Goal: Task Accomplishment & Management: Complete application form

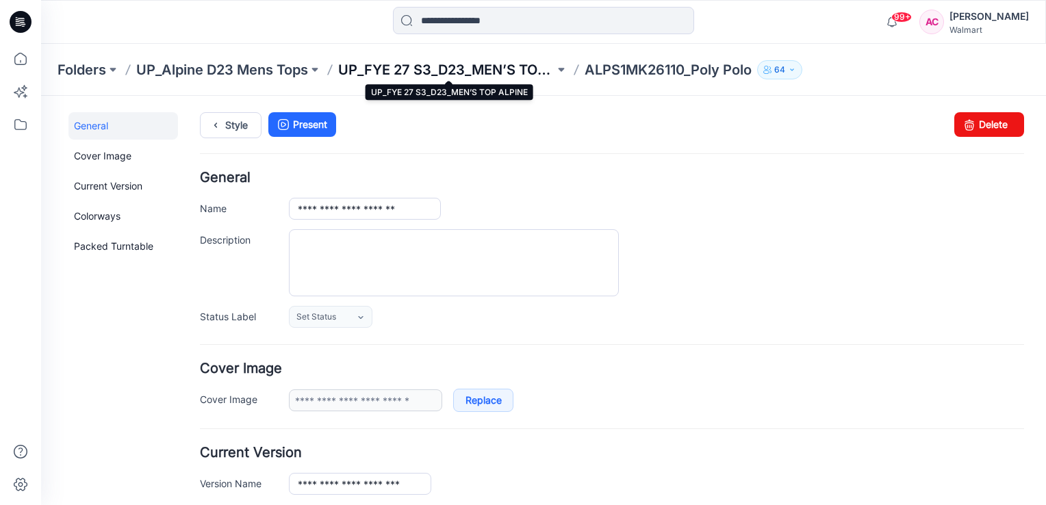
click at [512, 65] on p "UP_FYE 27 S3_D23_MEN’S TOP ALPINE" at bounding box center [446, 69] width 216 height 19
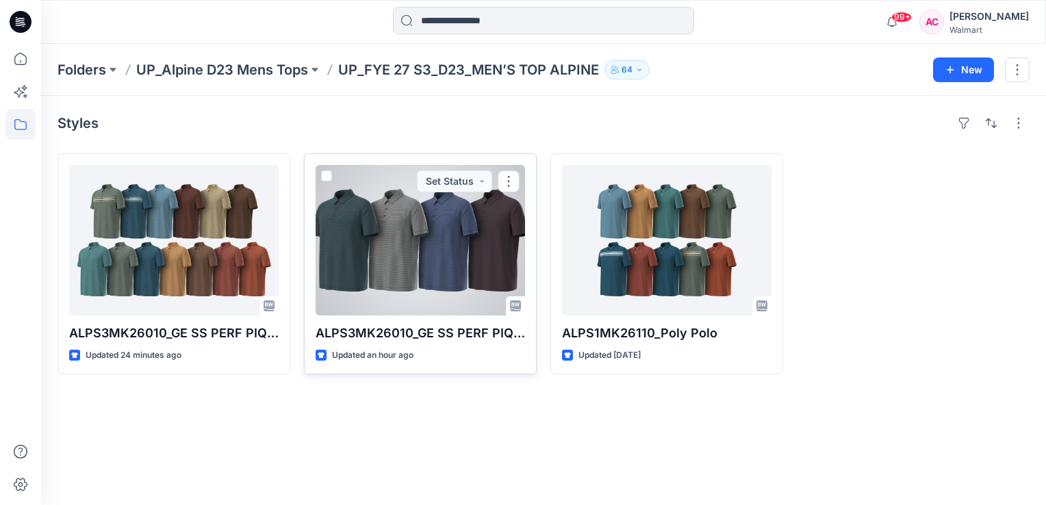
click at [425, 264] on div at bounding box center [421, 240] width 210 height 151
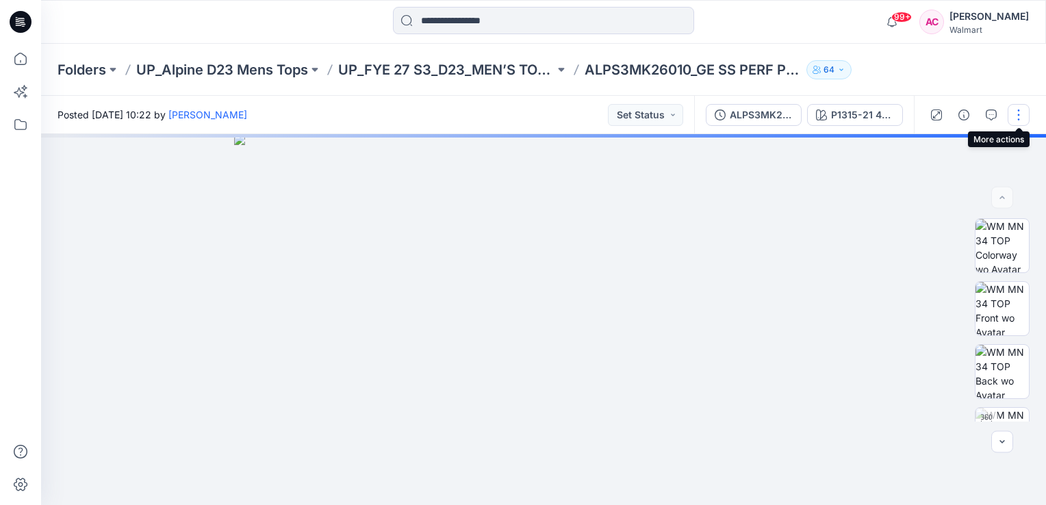
click at [1018, 114] on button "button" at bounding box center [1019, 115] width 22 height 22
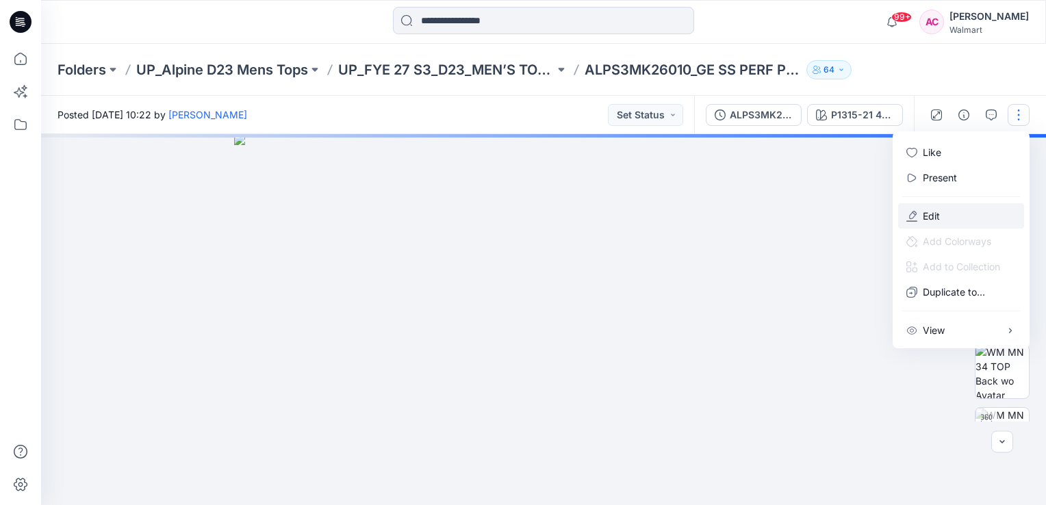
drag, startPoint x: 940, startPoint y: 214, endPoint x: 919, endPoint y: 221, distance: 21.5
click at [940, 214] on p "Edit" at bounding box center [931, 216] width 17 height 14
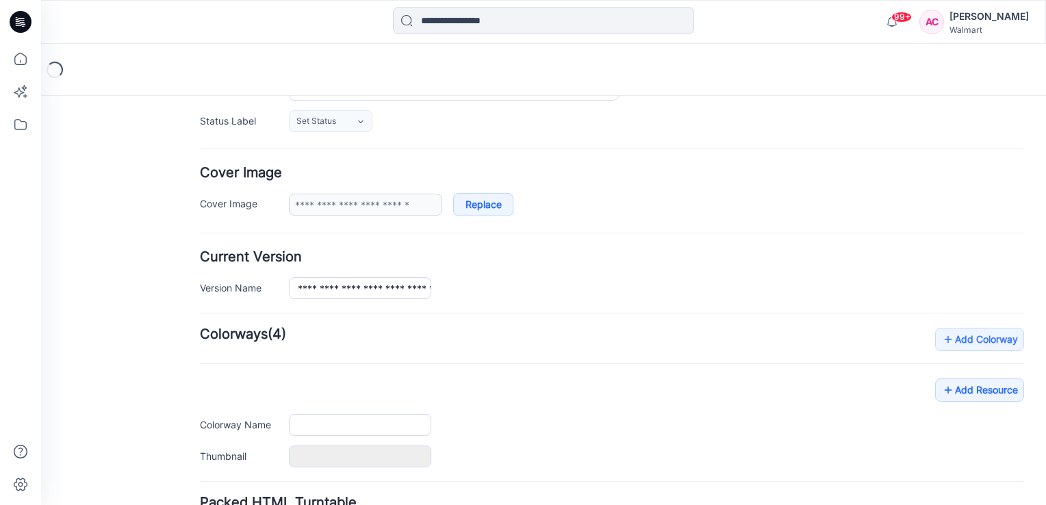
scroll to position [312, 0]
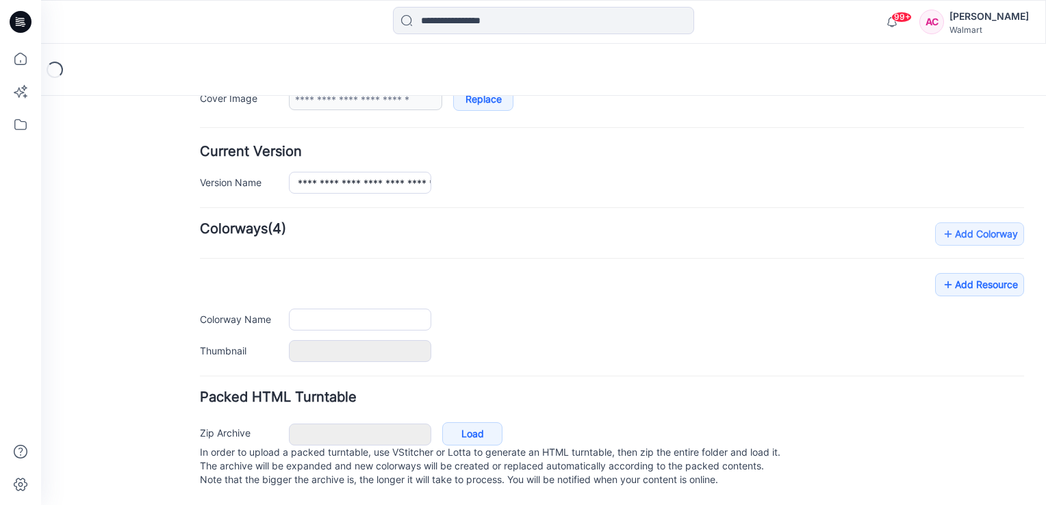
type input "**********"
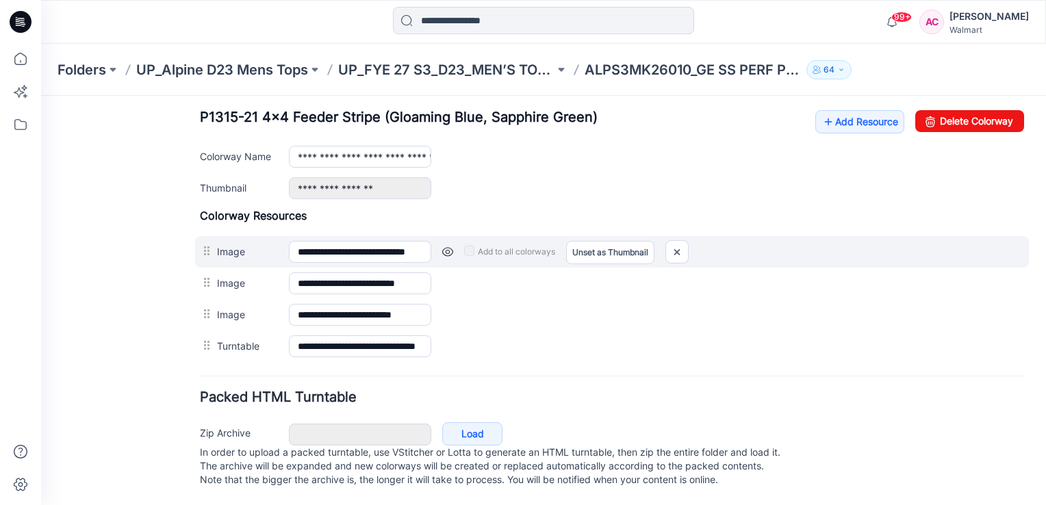
scroll to position [544, 0]
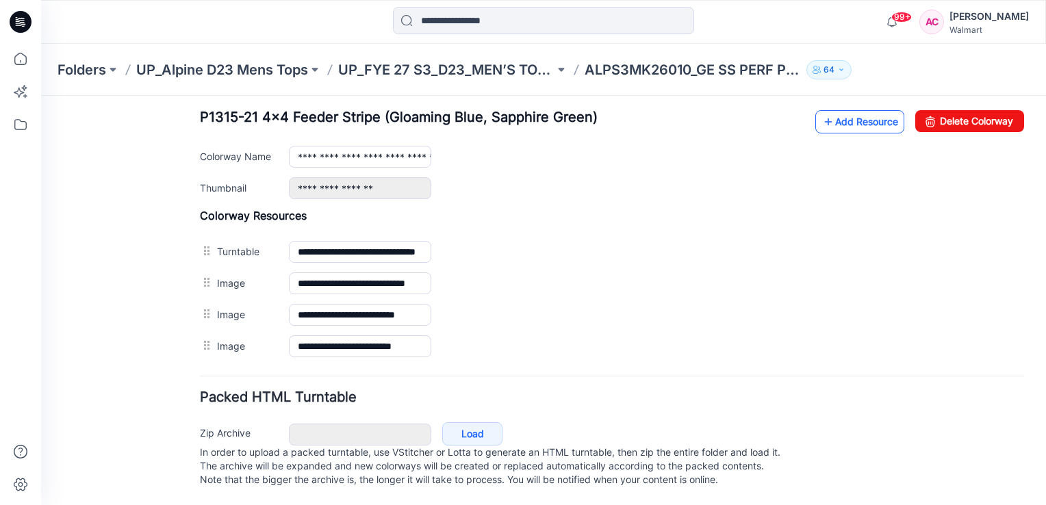
click at [870, 113] on link "Add Resource" at bounding box center [860, 121] width 89 height 23
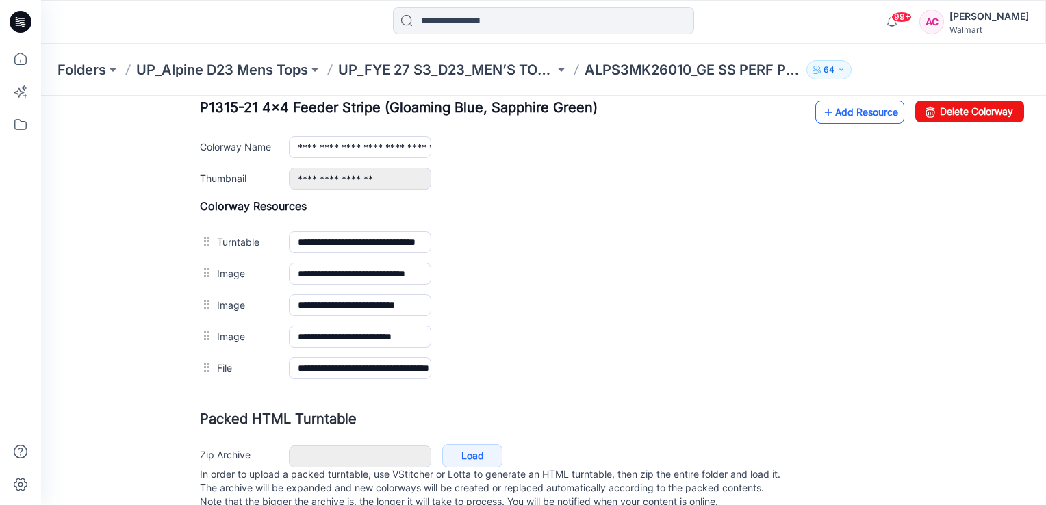
click at [830, 115] on link "Add Resource" at bounding box center [860, 112] width 89 height 23
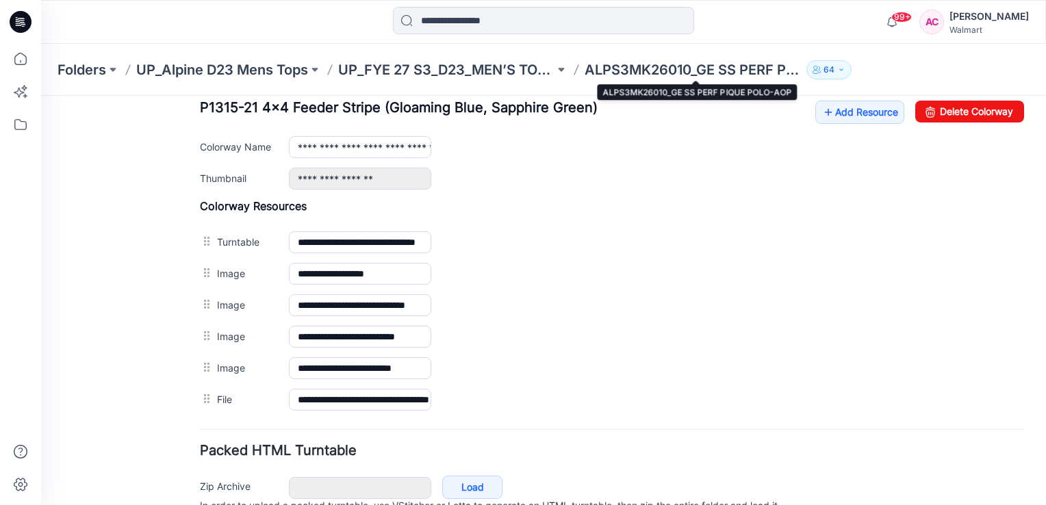
click at [655, 66] on p "ALPS3MK26010_GE SS PERF PIQUE POLO-AOP" at bounding box center [693, 69] width 216 height 19
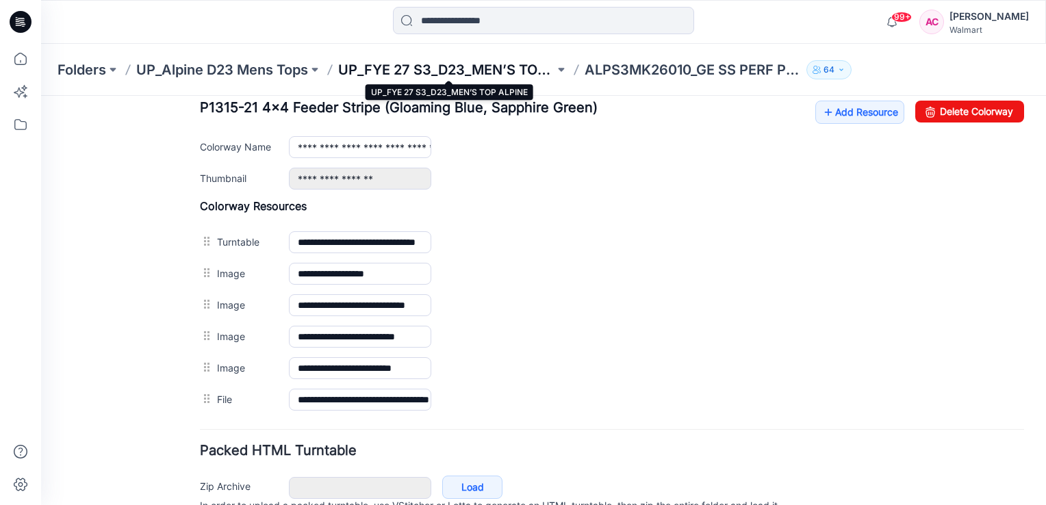
click at [490, 64] on p "UP_FYE 27 S3_D23_MEN’S TOP ALPINE" at bounding box center [446, 69] width 216 height 19
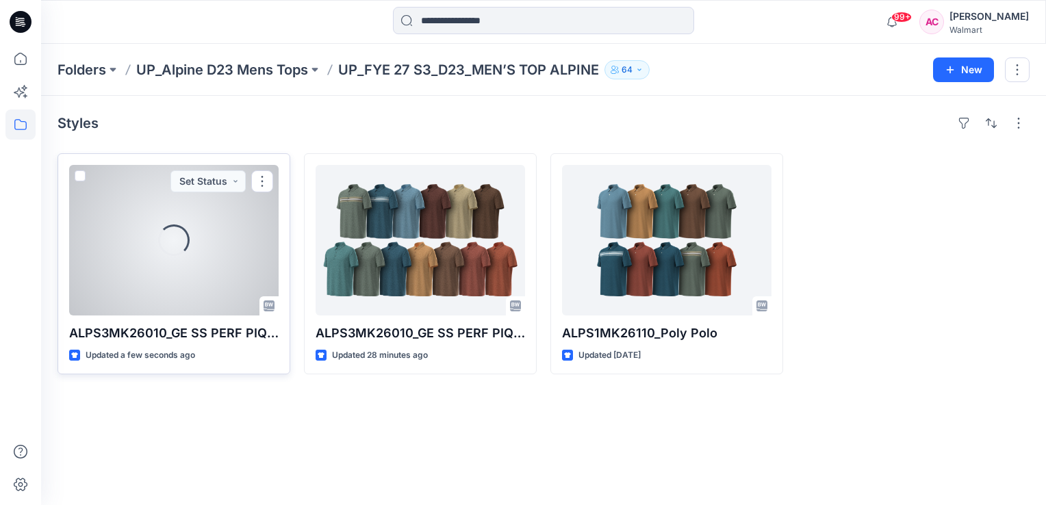
click at [199, 256] on div "Loading..." at bounding box center [174, 240] width 210 height 151
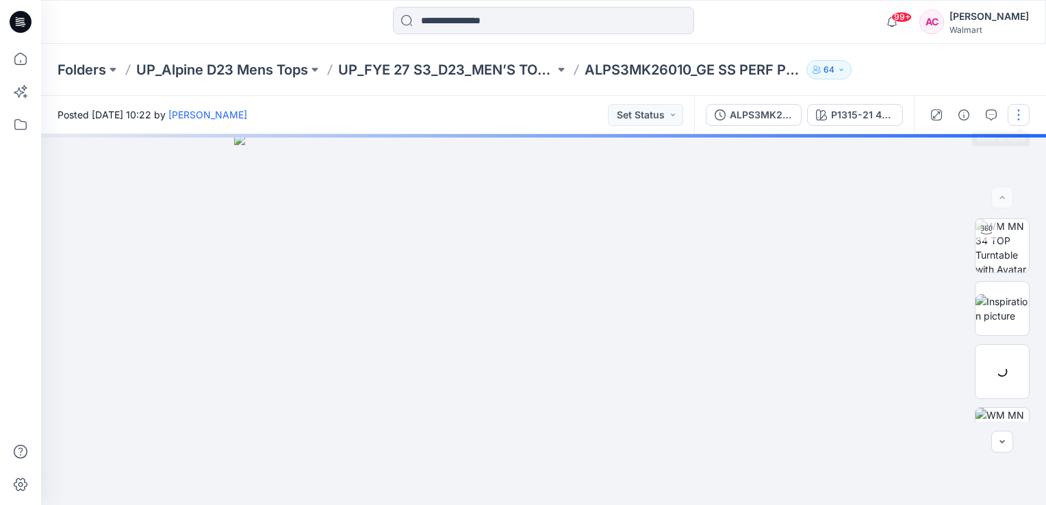
click at [1022, 114] on button "button" at bounding box center [1019, 115] width 22 height 22
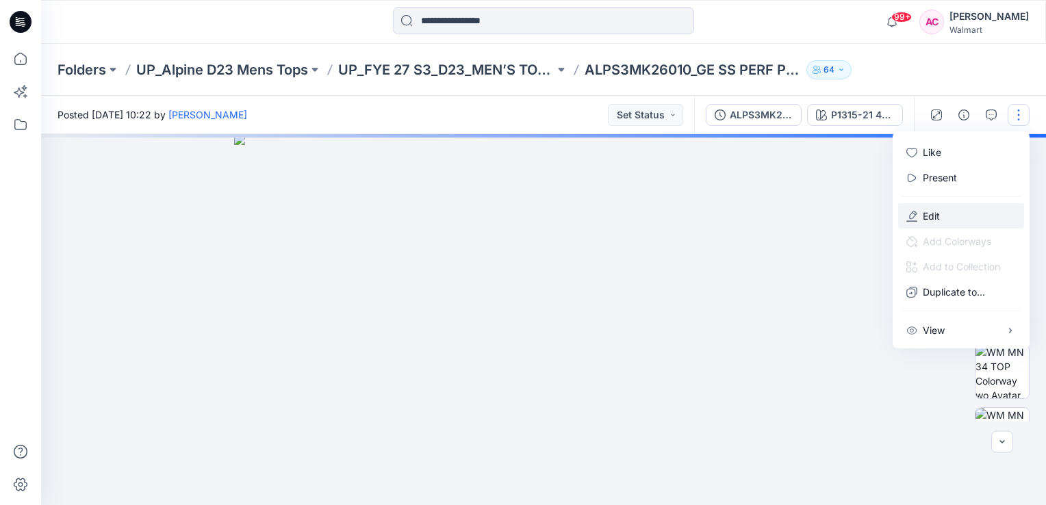
click at [940, 212] on p "Edit" at bounding box center [931, 216] width 17 height 14
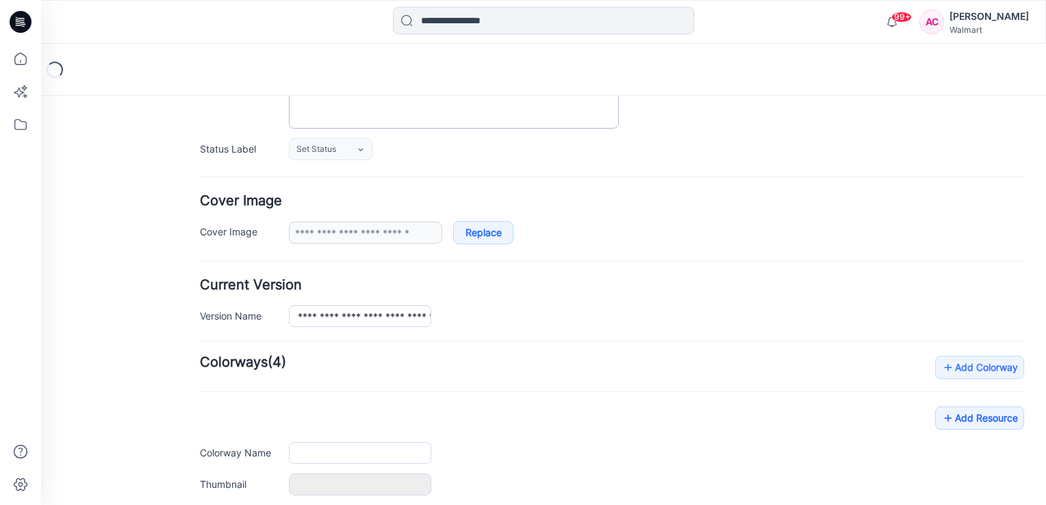
type input "**********"
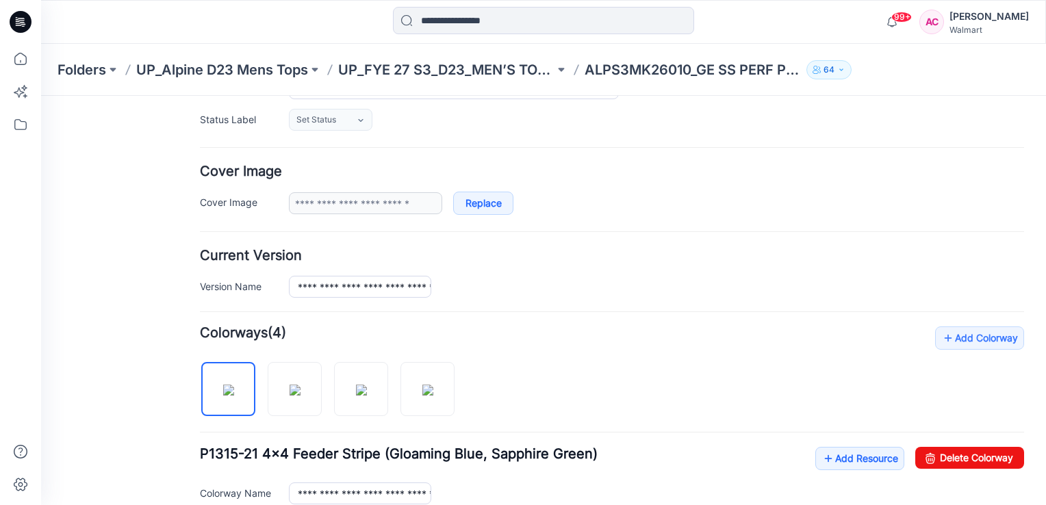
scroll to position [195, 0]
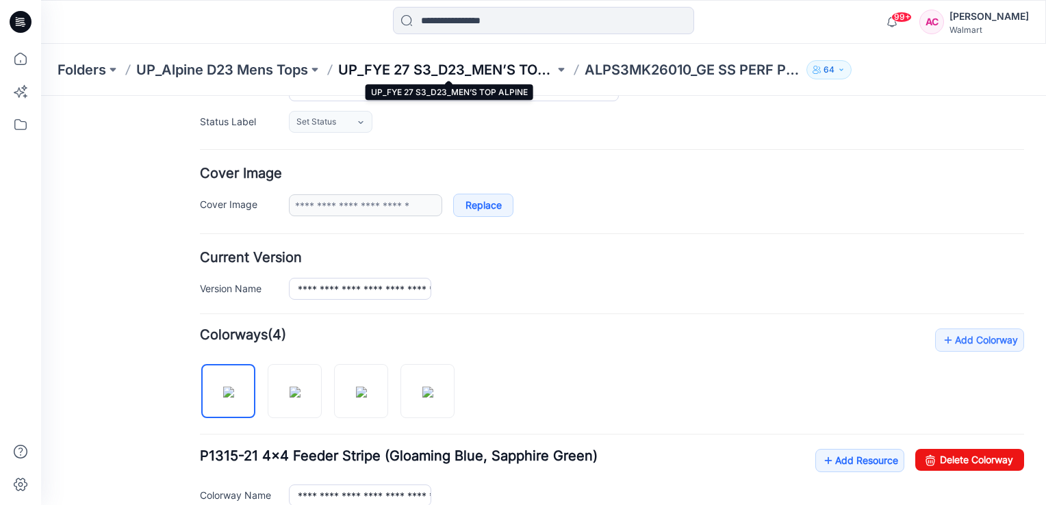
click at [515, 75] on p "UP_FYE 27 S3_D23_MEN’S TOP ALPINE" at bounding box center [446, 69] width 216 height 19
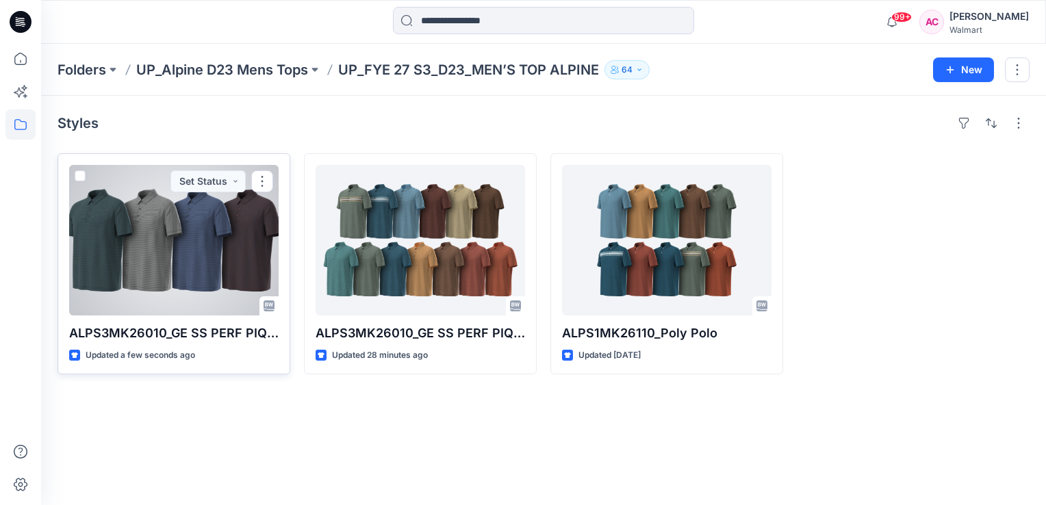
click at [192, 253] on div at bounding box center [174, 240] width 210 height 151
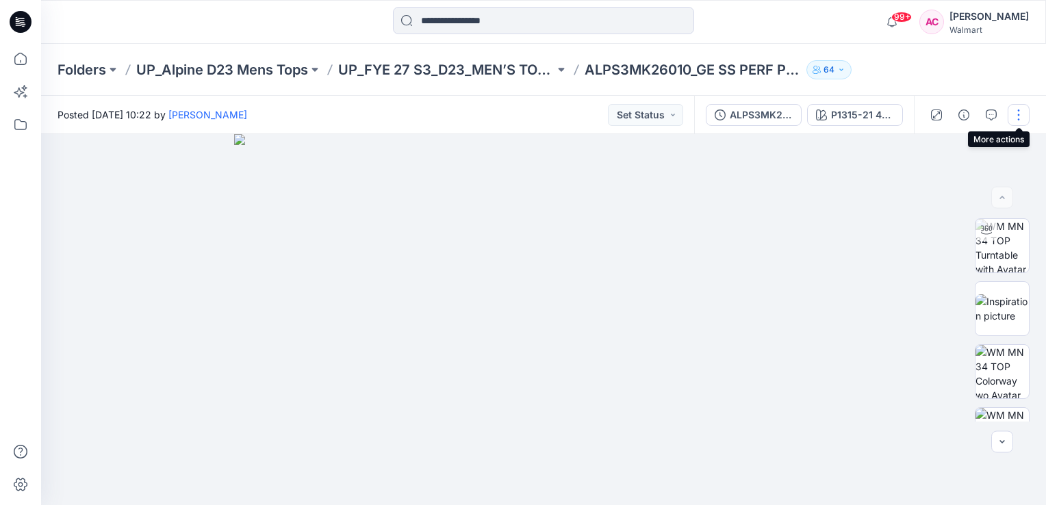
click at [1019, 118] on button "button" at bounding box center [1019, 115] width 22 height 22
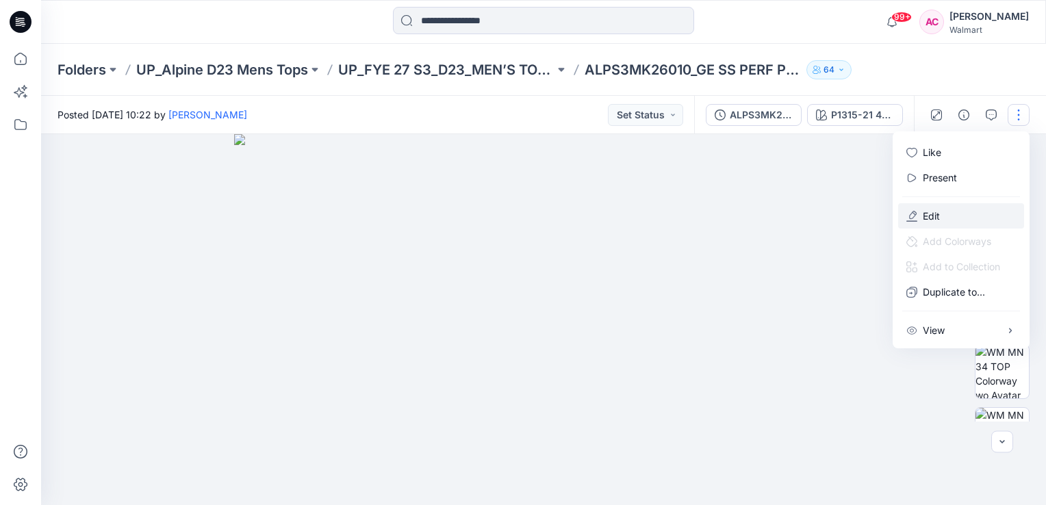
click at [939, 218] on p "Edit" at bounding box center [931, 216] width 17 height 14
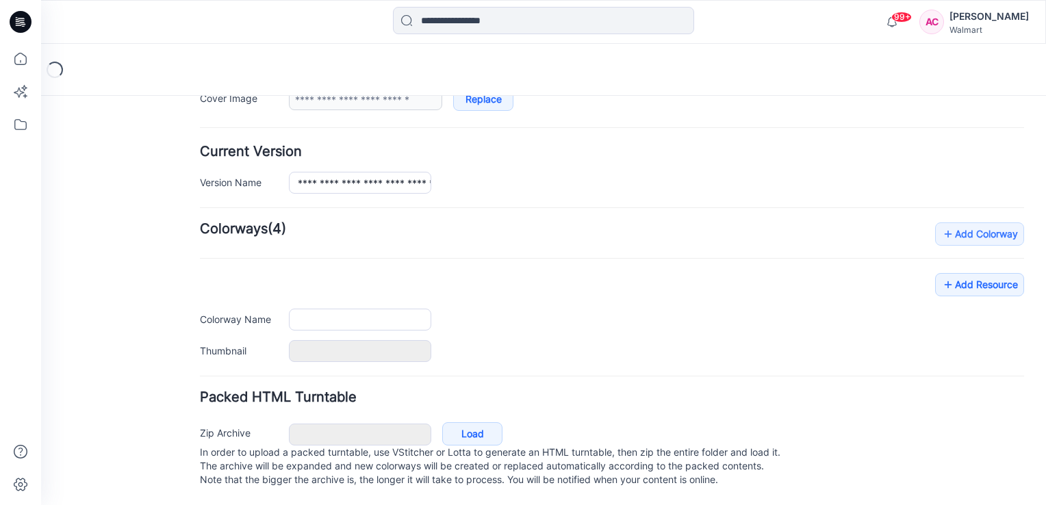
type input "**********"
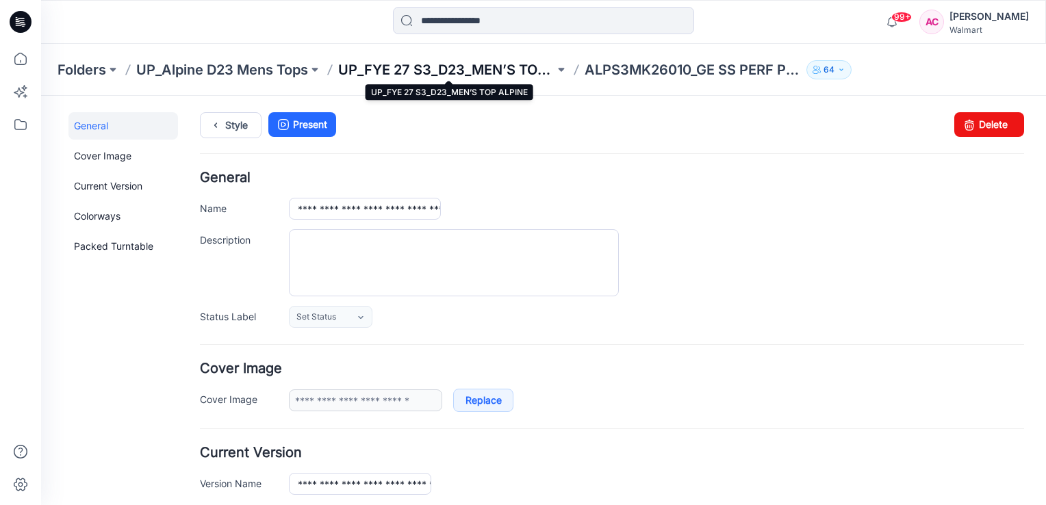
click at [501, 71] on p "UP_FYE 27 S3_D23_MEN’S TOP ALPINE" at bounding box center [446, 69] width 216 height 19
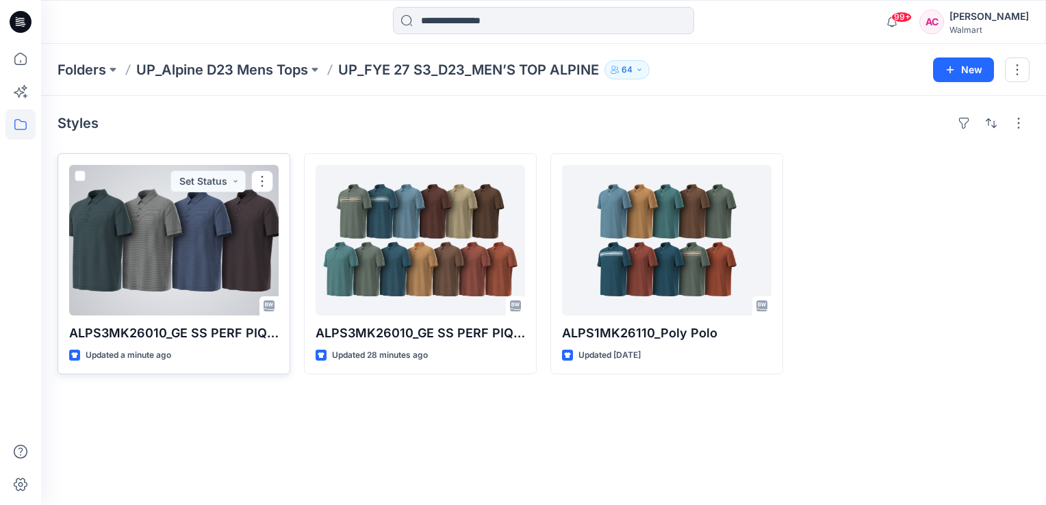
click at [151, 242] on div at bounding box center [174, 240] width 210 height 151
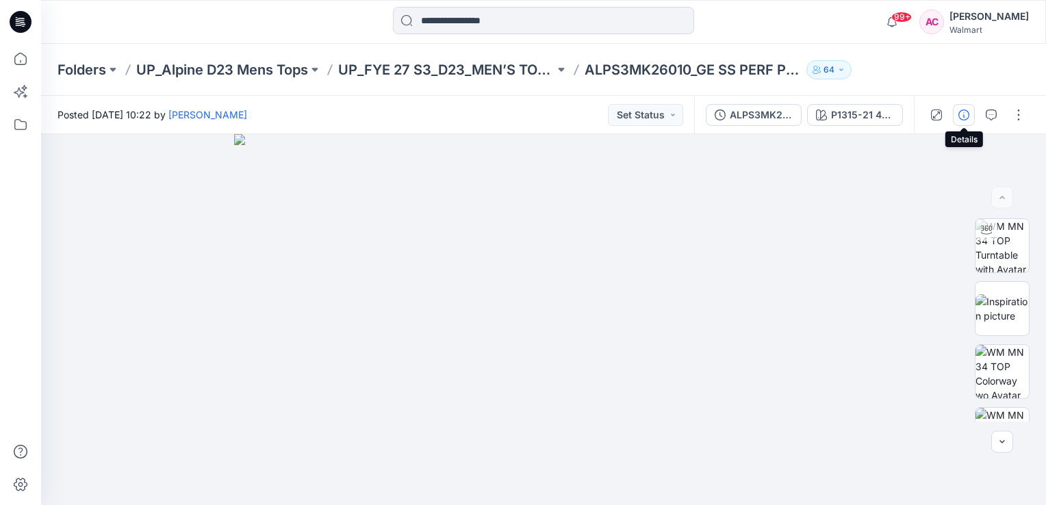
click at [966, 117] on icon "button" at bounding box center [964, 115] width 11 height 11
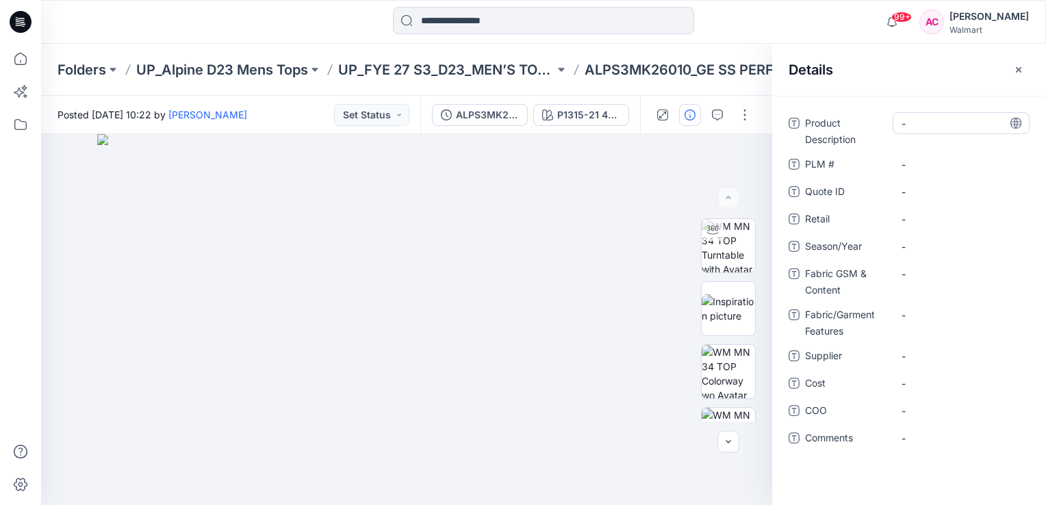
click at [934, 124] on Description "-" at bounding box center [961, 123] width 119 height 14
click at [937, 127] on Description "-" at bounding box center [961, 123] width 119 height 14
type textarea "**********"
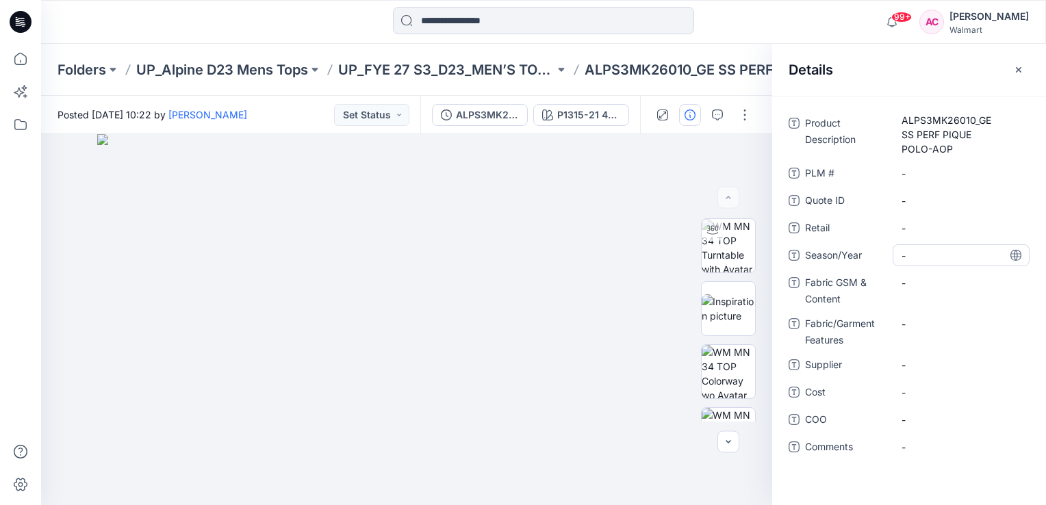
click at [924, 250] on span "-" at bounding box center [961, 256] width 119 height 14
type textarea "*******"
click at [933, 287] on Content "-" at bounding box center [961, 283] width 119 height 14
click at [918, 288] on Content "-" at bounding box center [961, 283] width 119 height 14
type textarea "**********"
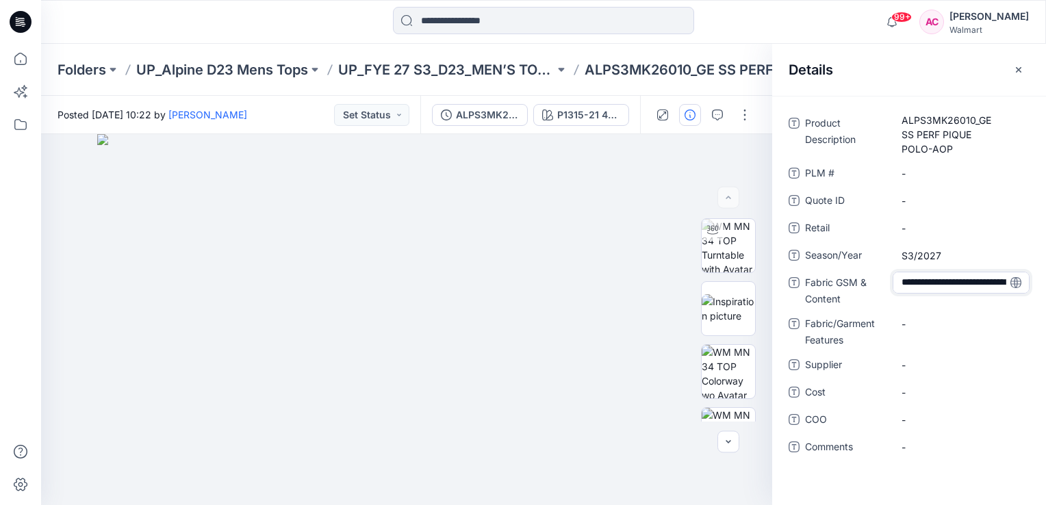
scroll to position [38, 0]
click at [923, 363] on div "-" at bounding box center [961, 365] width 137 height 22
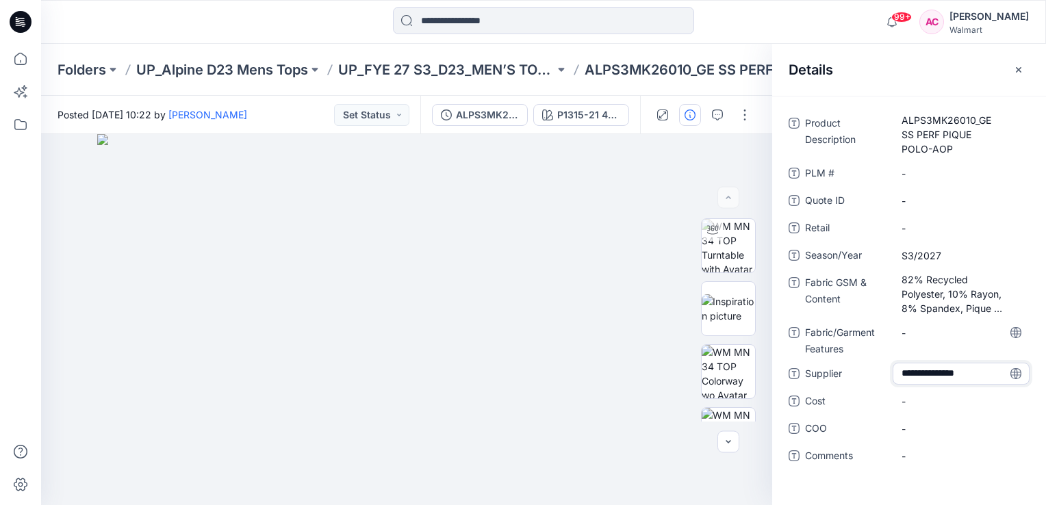
type textarea "**********"
click at [813, 482] on div "**********" at bounding box center [909, 297] width 241 height 371
click at [1016, 75] on button "button" at bounding box center [1019, 70] width 22 height 22
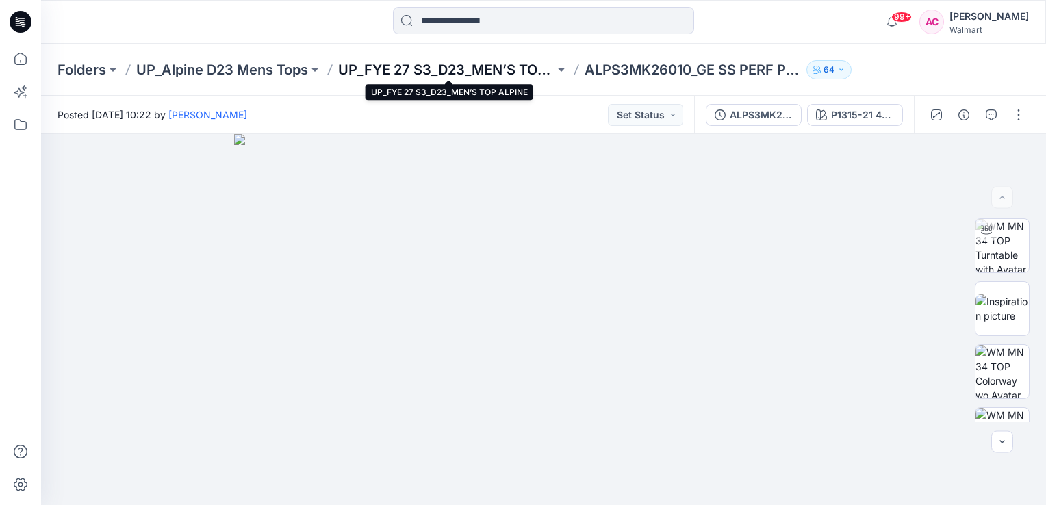
click at [438, 64] on p "UP_FYE 27 S3_D23_MEN’S TOP ALPINE" at bounding box center [446, 69] width 216 height 19
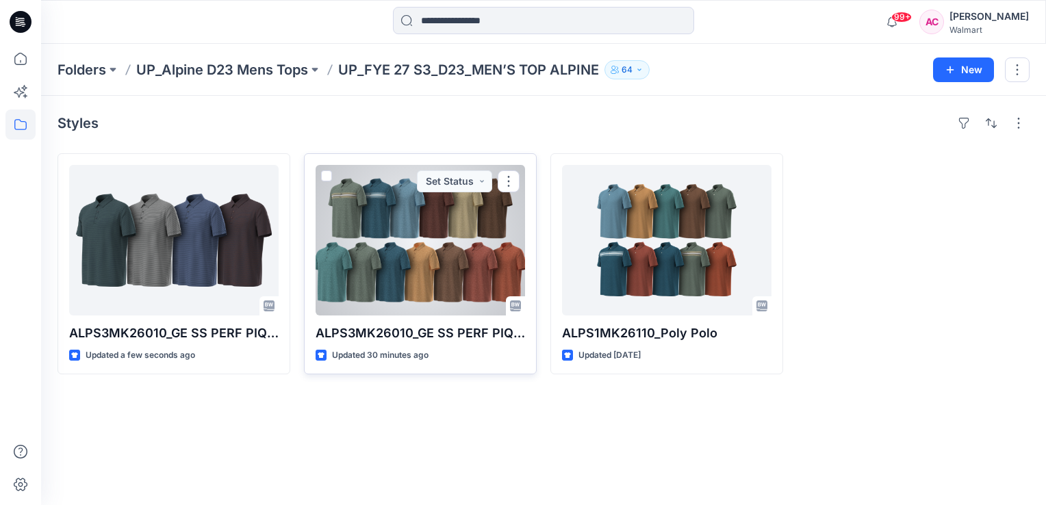
click at [415, 253] on div at bounding box center [421, 240] width 210 height 151
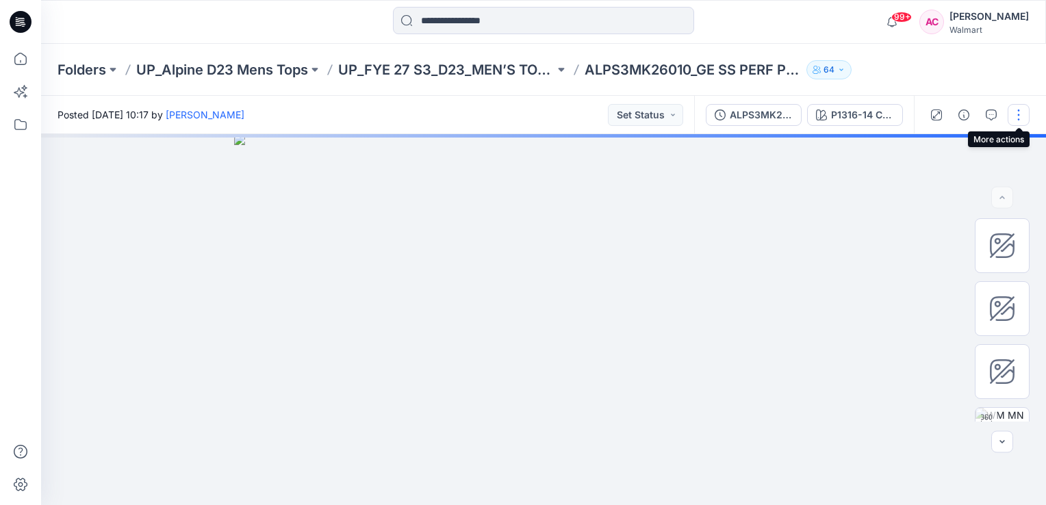
click at [1016, 116] on button "button" at bounding box center [1019, 115] width 22 height 22
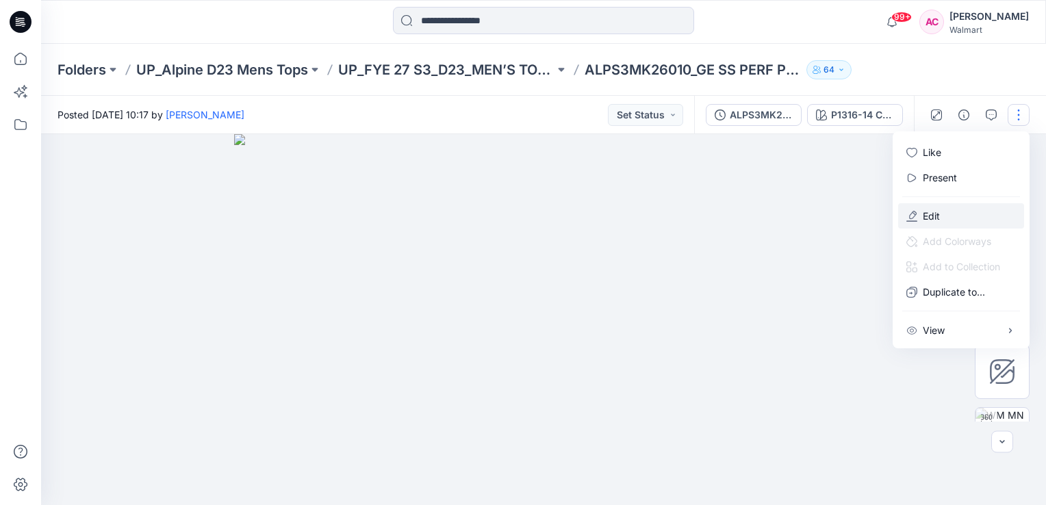
click at [936, 214] on p "Edit" at bounding box center [931, 216] width 17 height 14
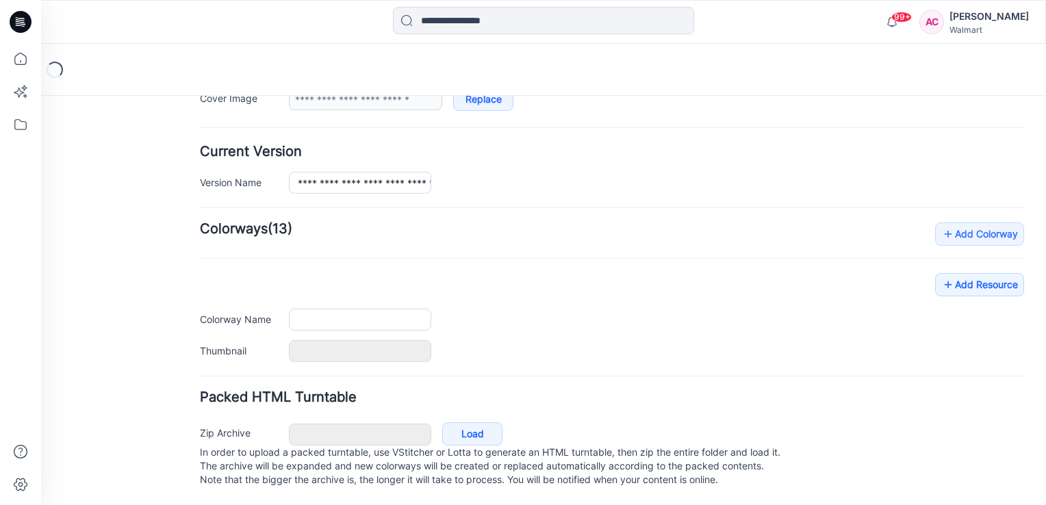
type input "**********"
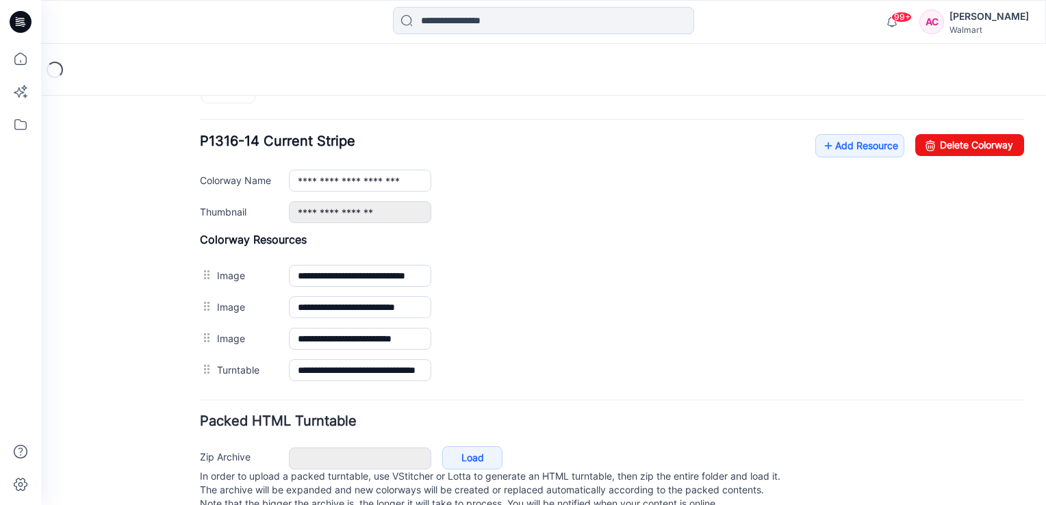
scroll to position [629, 0]
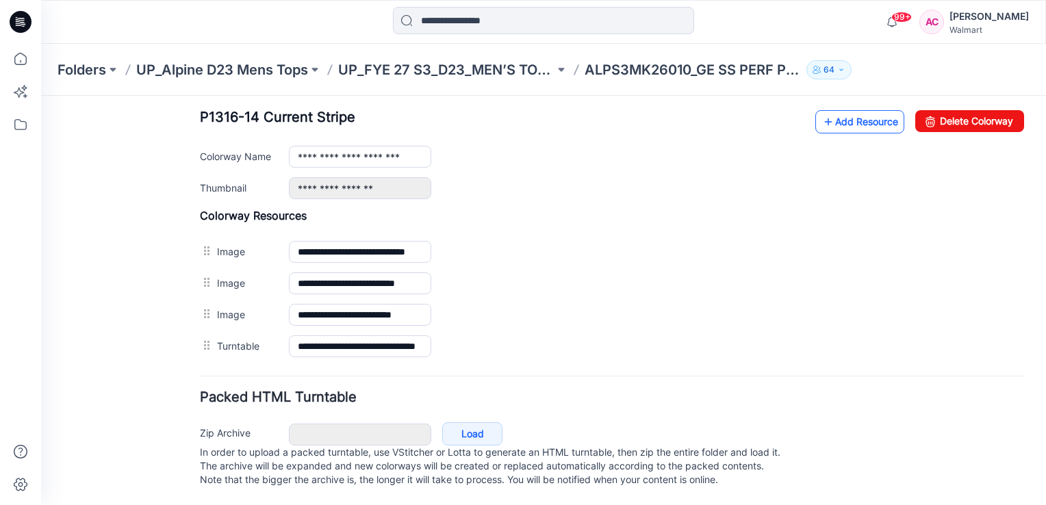
click at [859, 111] on link "Add Resource" at bounding box center [860, 121] width 89 height 23
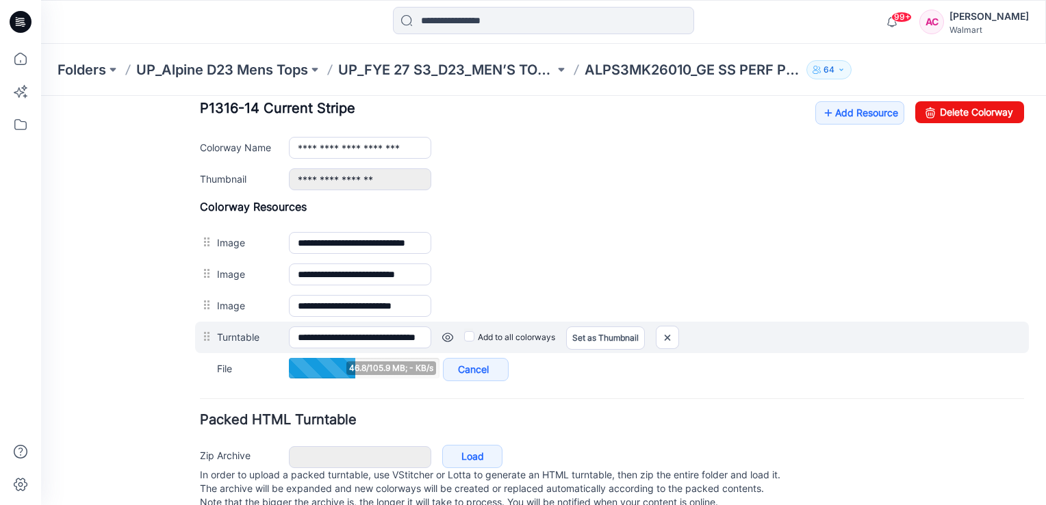
click at [209, 336] on div at bounding box center [208, 337] width 17 height 21
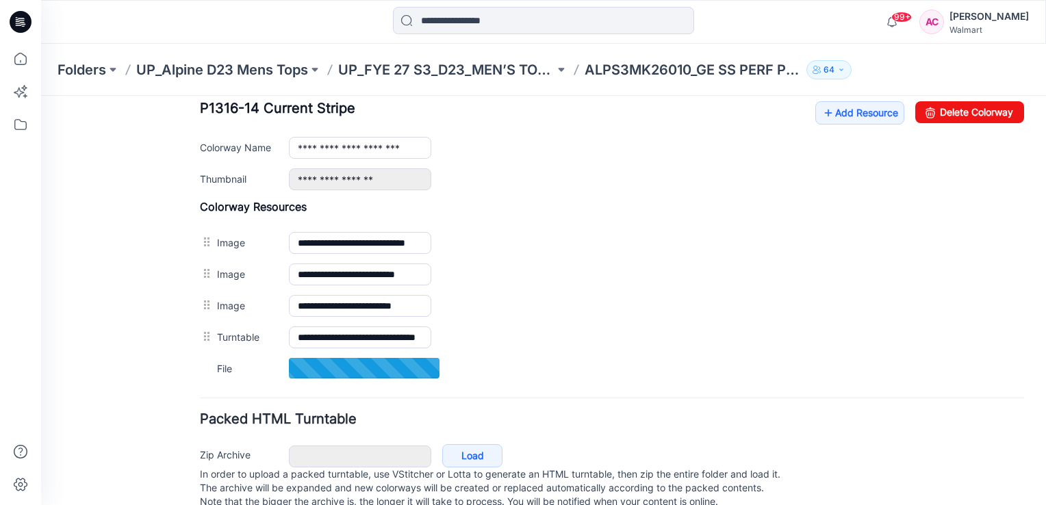
click at [130, 343] on div "General Cover Image Current Version Colorways Packed Turntable" at bounding box center [123, 6] width 110 height 1044
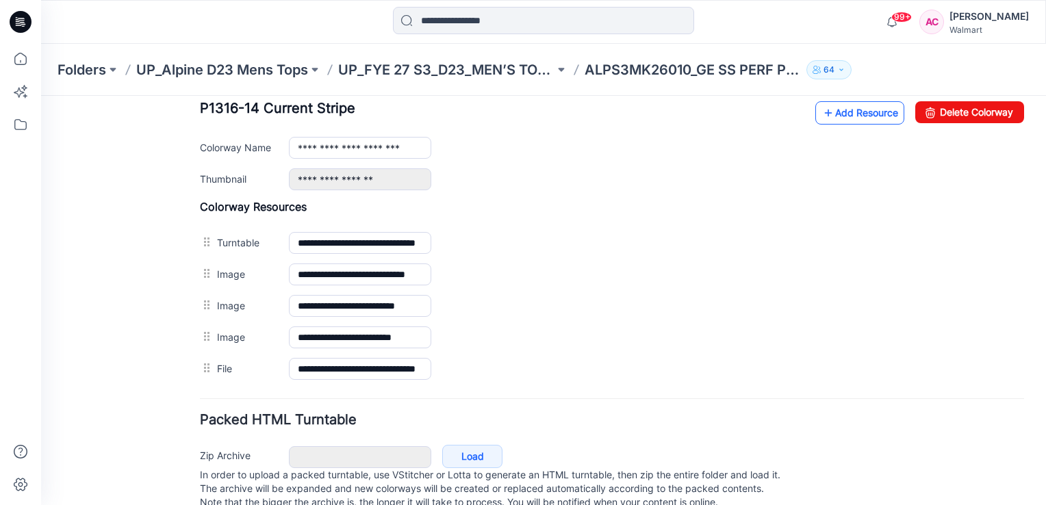
click at [863, 114] on link "Add Resource" at bounding box center [860, 112] width 89 height 23
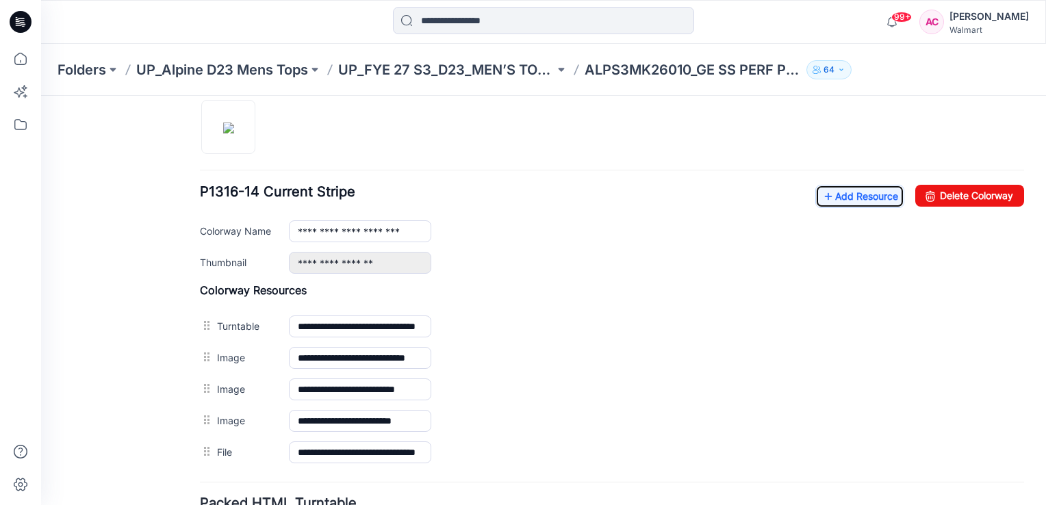
scroll to position [523, 0]
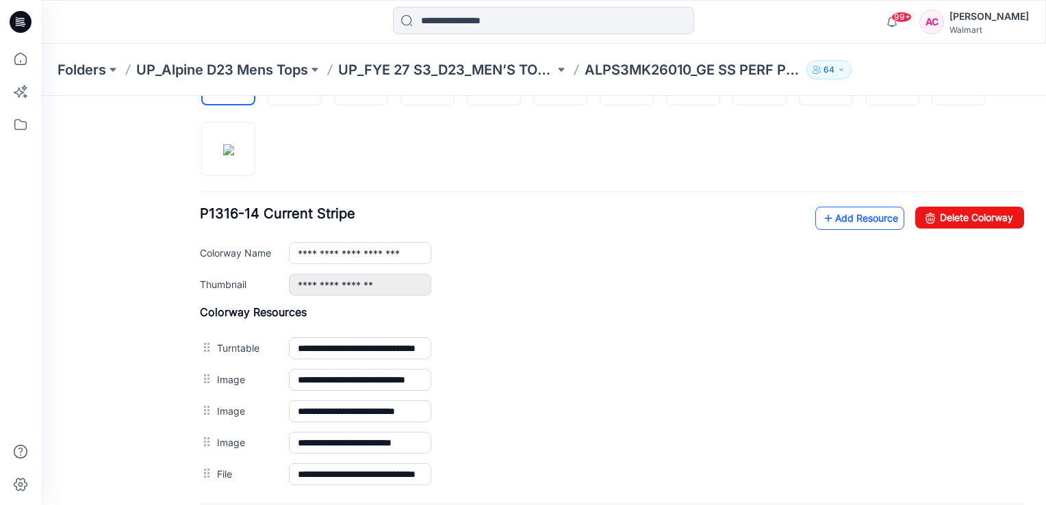
click at [844, 215] on link "Add Resource" at bounding box center [860, 218] width 89 height 23
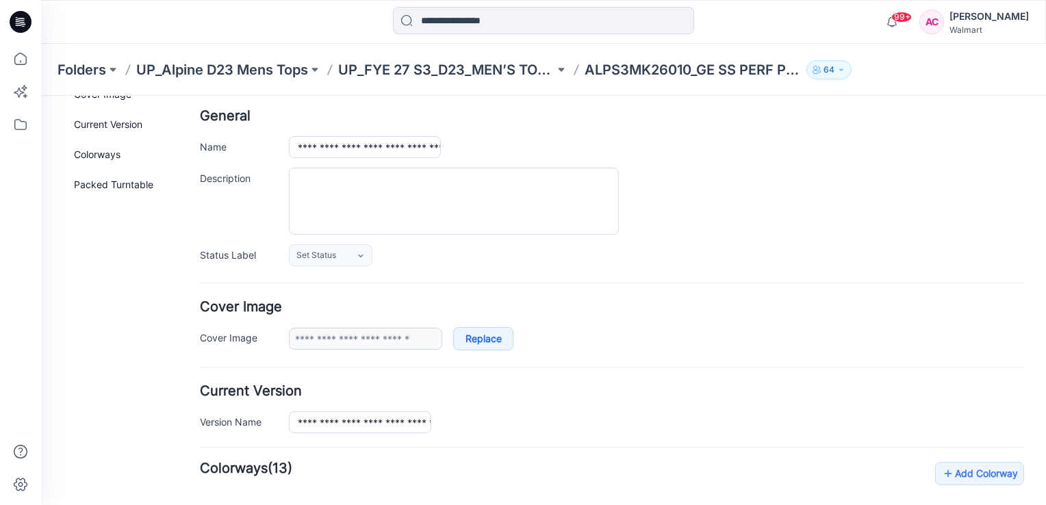
scroll to position [44, 0]
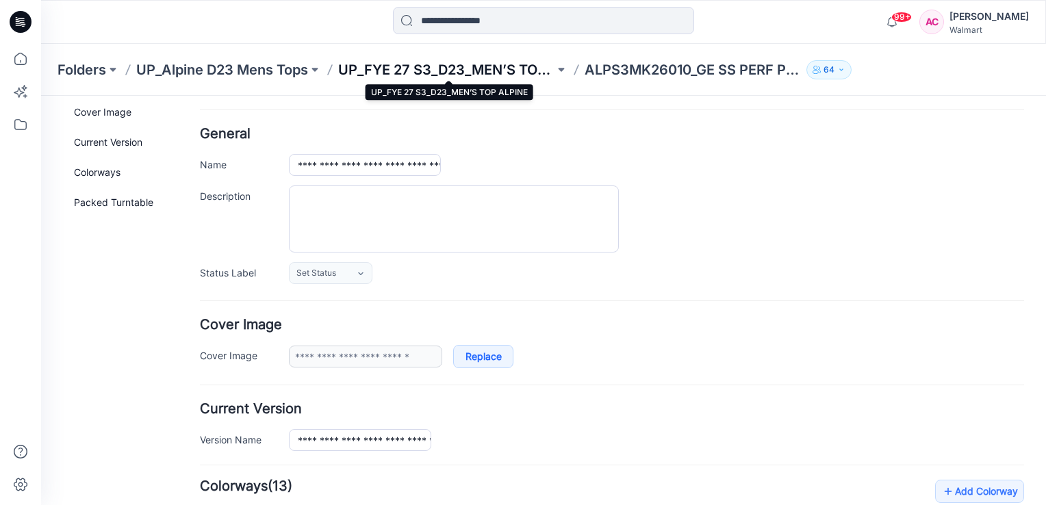
click at [483, 67] on p "UP_FYE 27 S3_D23_MEN’S TOP ALPINE" at bounding box center [446, 69] width 216 height 19
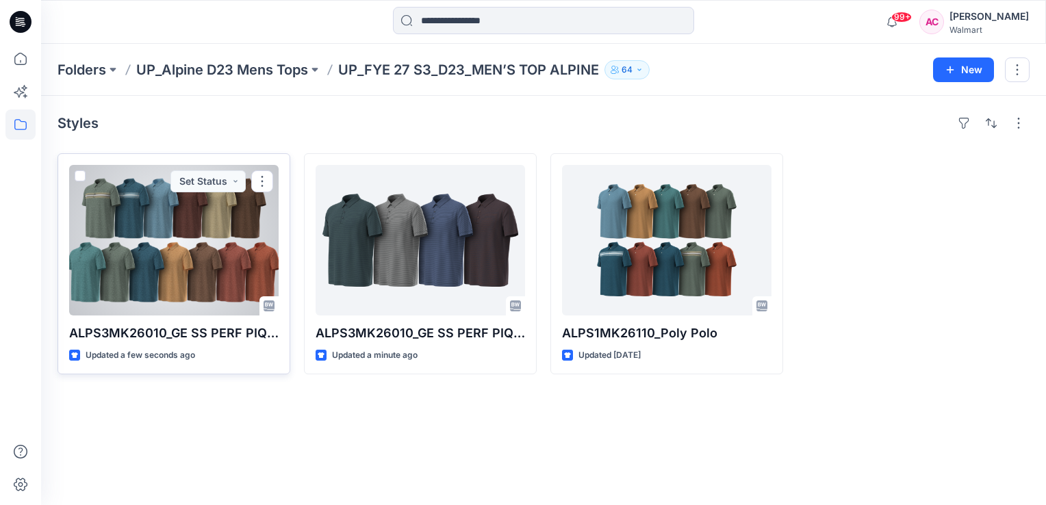
click at [190, 253] on div at bounding box center [174, 240] width 210 height 151
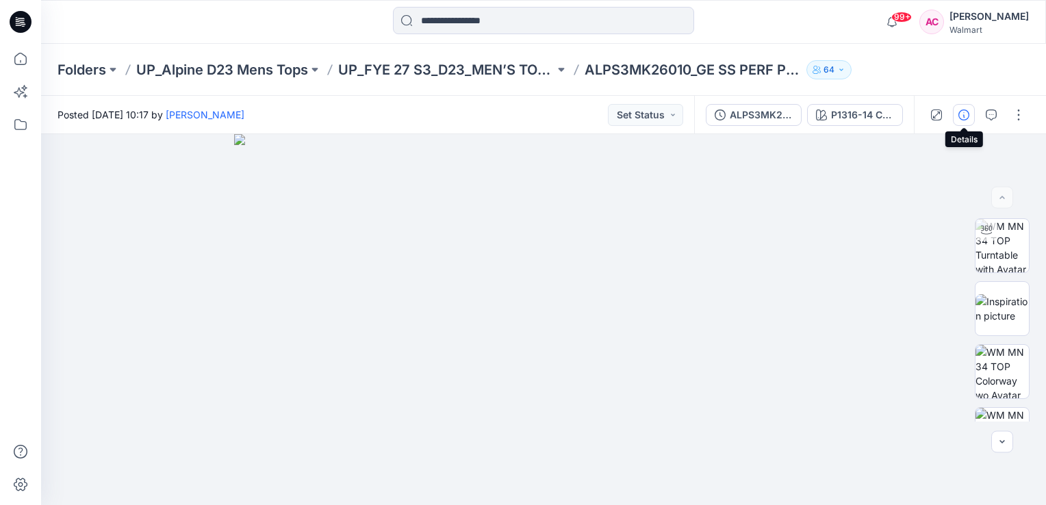
click at [962, 119] on icon "button" at bounding box center [964, 115] width 11 height 11
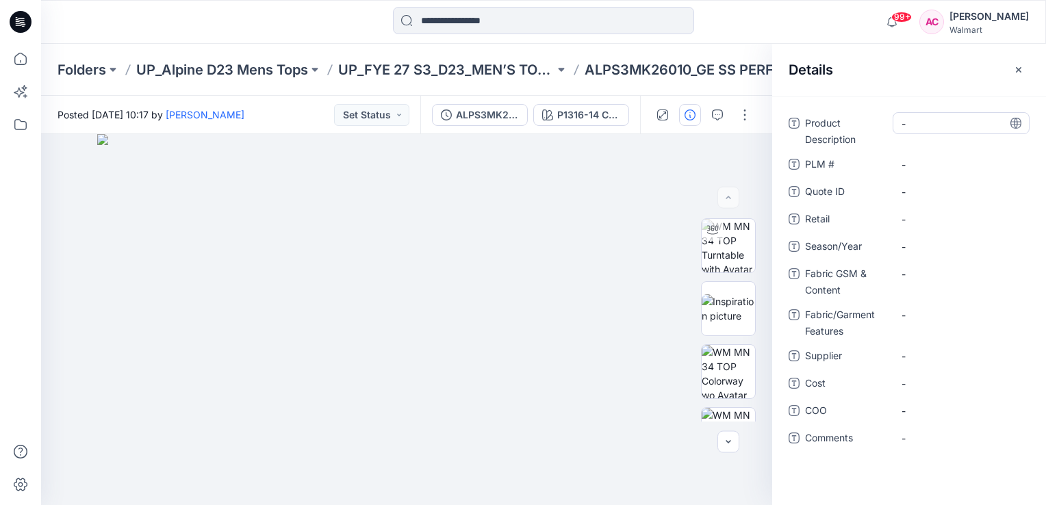
click at [929, 121] on Description "-" at bounding box center [961, 123] width 119 height 14
click at [929, 119] on Description "-" at bounding box center [961, 123] width 119 height 14
type textarea "**********"
click at [923, 249] on span "-" at bounding box center [961, 247] width 119 height 14
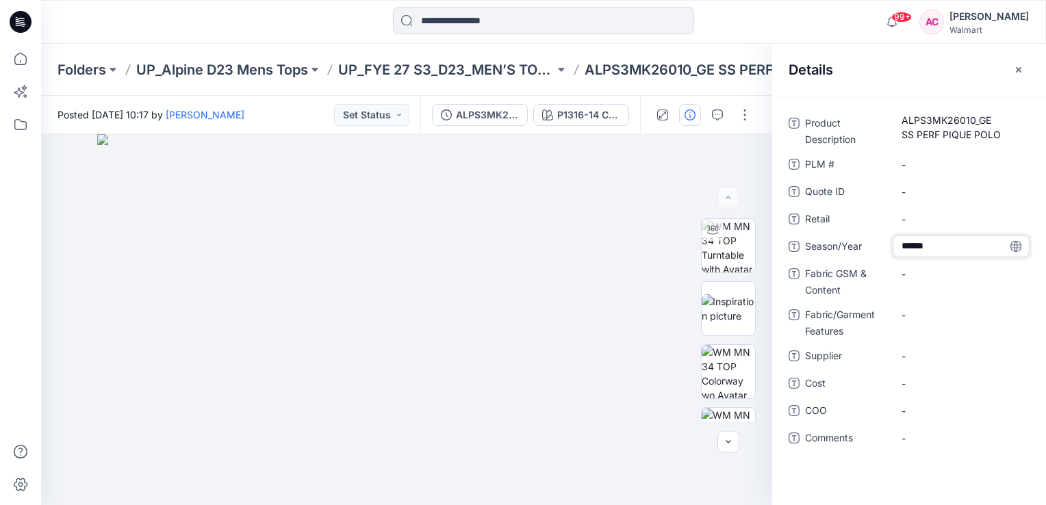
type textarea "*******"
click at [925, 283] on div "-" at bounding box center [961, 274] width 137 height 22
click at [920, 273] on Content "-" at bounding box center [961, 274] width 119 height 14
type textarea "**********"
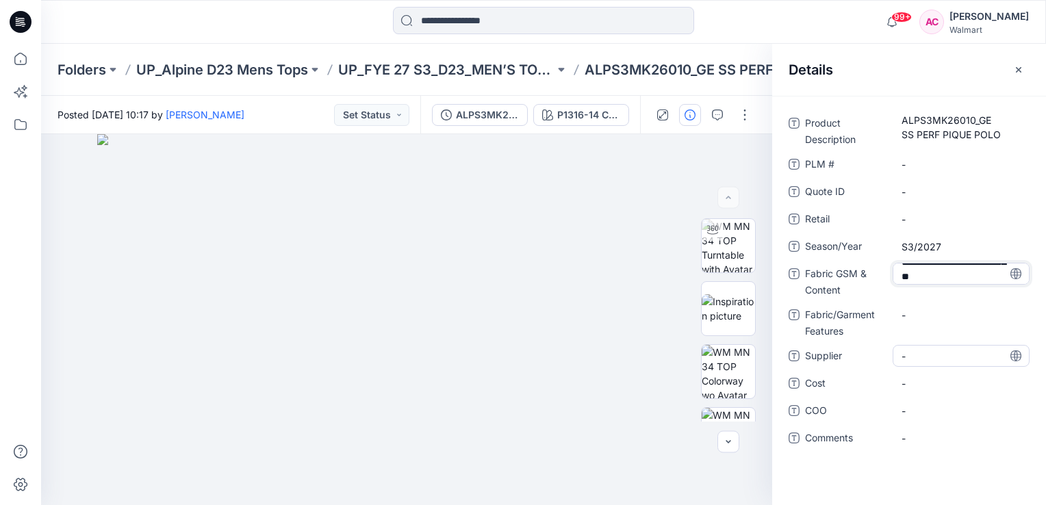
click at [925, 355] on div "-" at bounding box center [961, 356] width 137 height 22
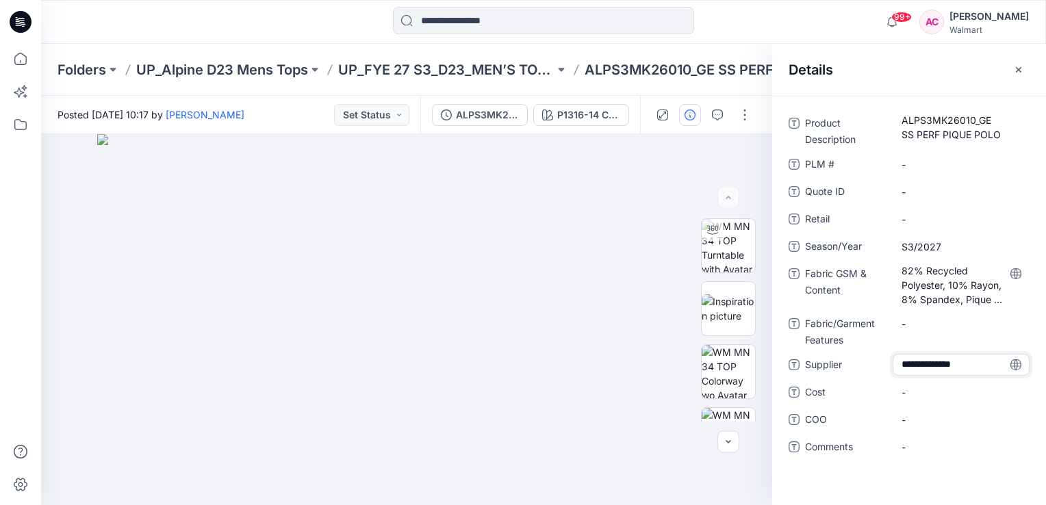
type textarea "**********"
click at [798, 481] on div "Product Description ALPS3MK26010_GE SS PERF PIQUE POLO PLM # - Quote ID - Retai…" at bounding box center [910, 301] width 274 height 410
click at [1024, 67] on icon "button" at bounding box center [1019, 69] width 11 height 11
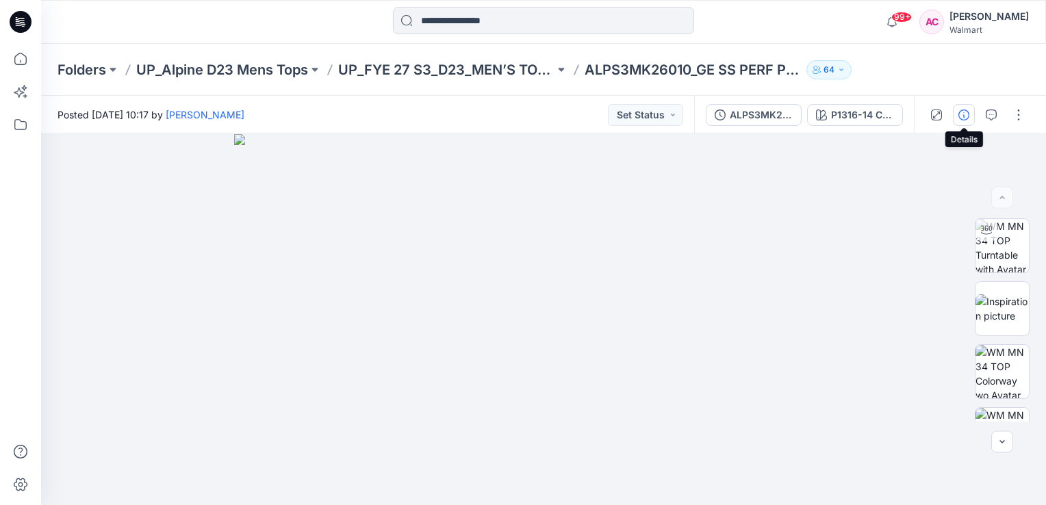
click at [967, 114] on icon "button" at bounding box center [964, 115] width 11 height 11
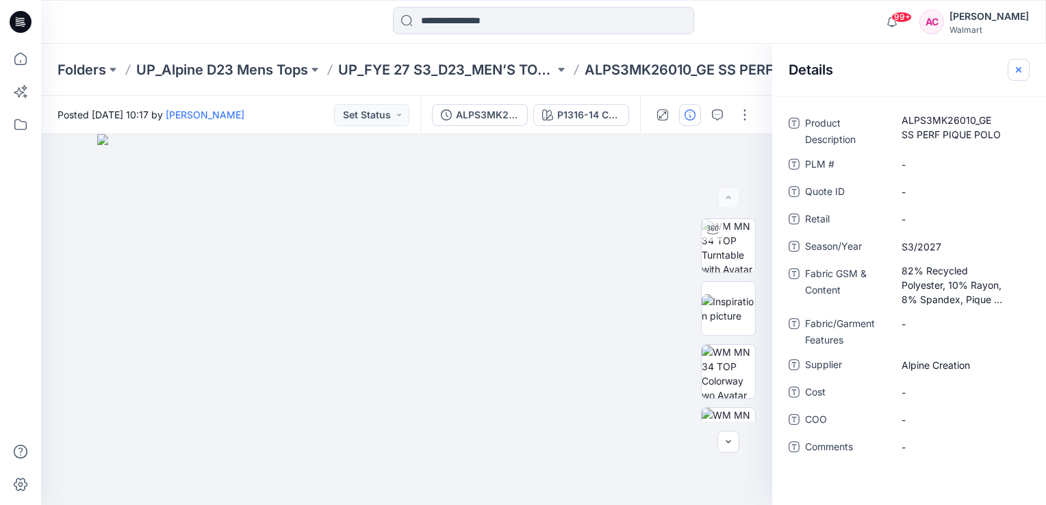
click at [1023, 73] on icon "button" at bounding box center [1019, 69] width 11 height 11
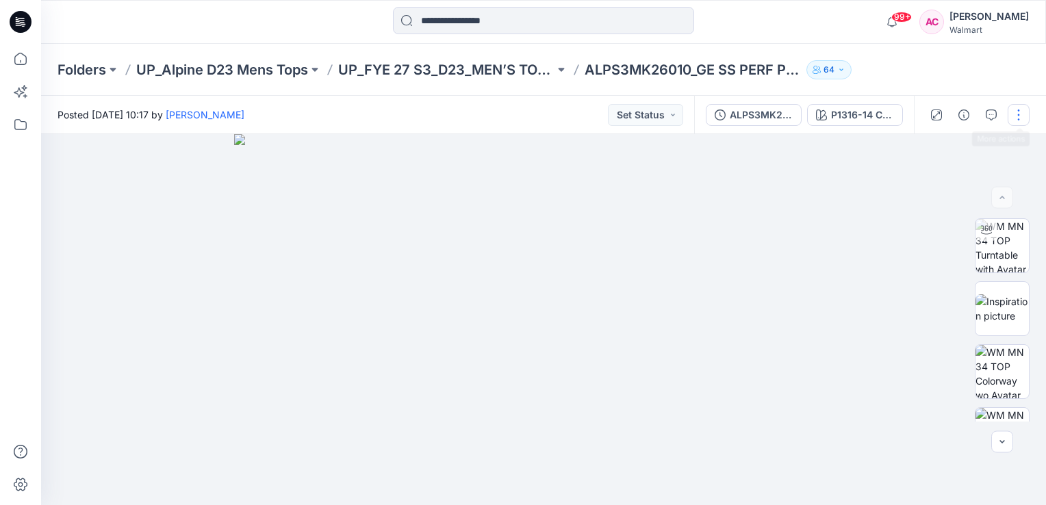
click at [1016, 114] on button "button" at bounding box center [1019, 115] width 22 height 22
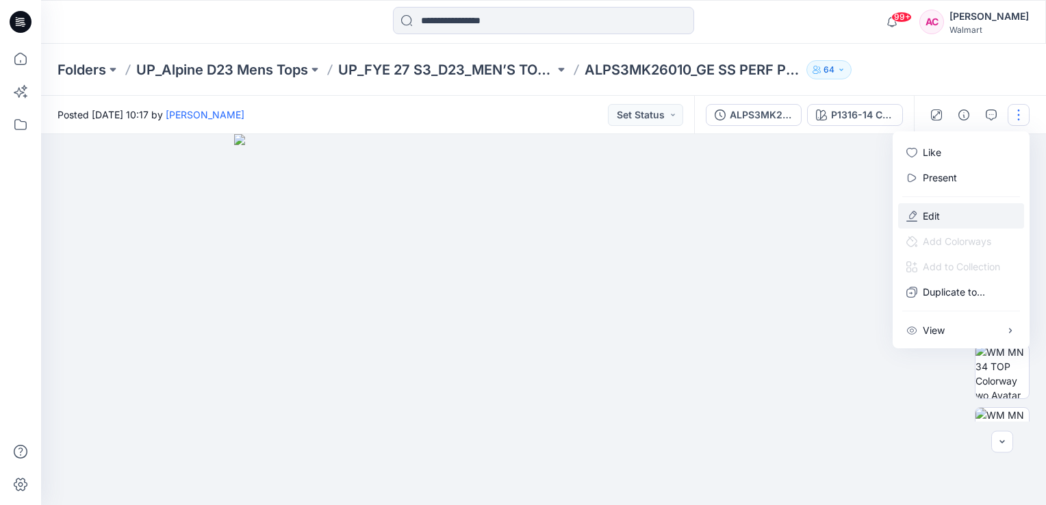
click at [930, 212] on p "Edit" at bounding box center [931, 216] width 17 height 14
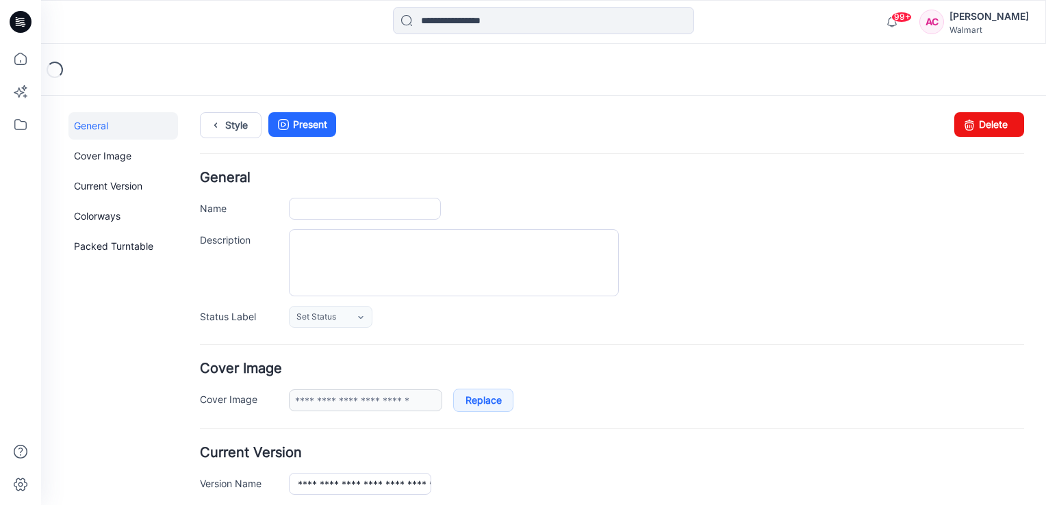
type input "**********"
